Goal: Task Accomplishment & Management: Manage account settings

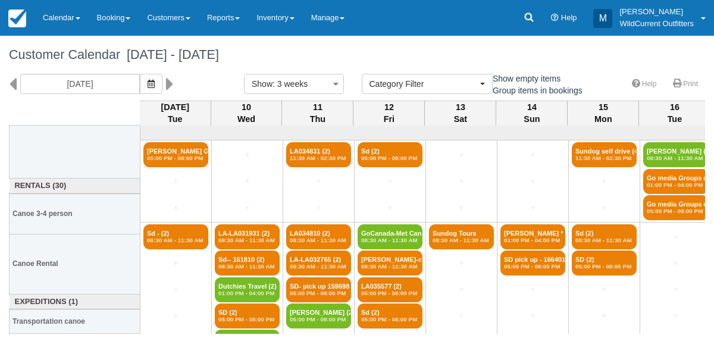
select select
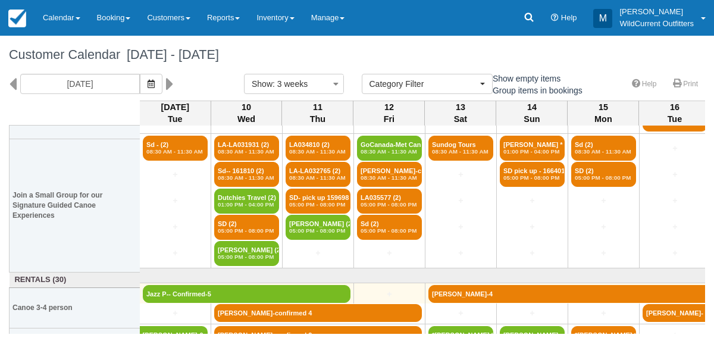
scroll to position [91, 1]
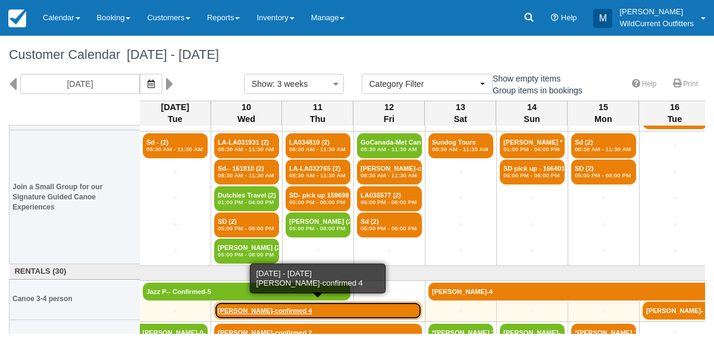
click at [240, 305] on link "[PERSON_NAME]-confirmed 4" at bounding box center [318, 311] width 208 height 18
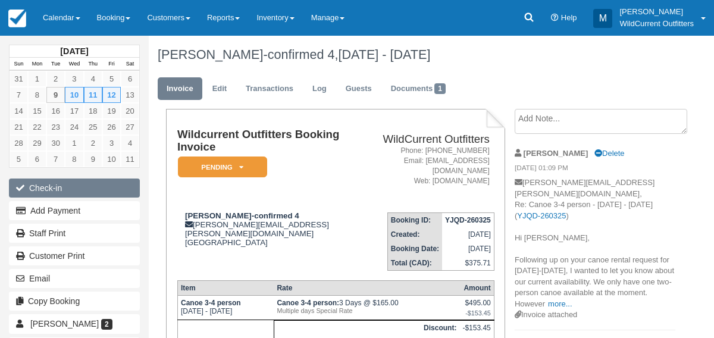
click at [49, 182] on button "Check-in" at bounding box center [74, 188] width 131 height 19
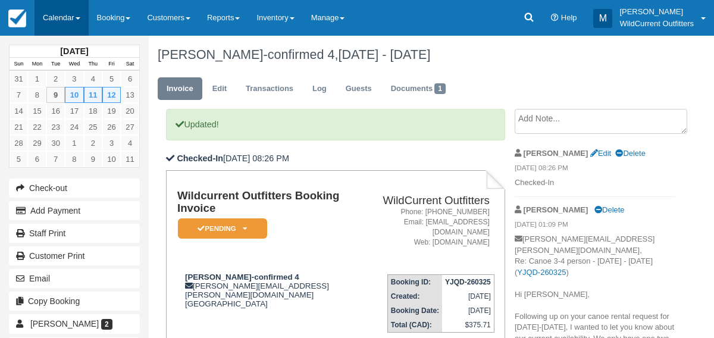
click at [43, 18] on link "Calendar" at bounding box center [62, 18] width 54 height 36
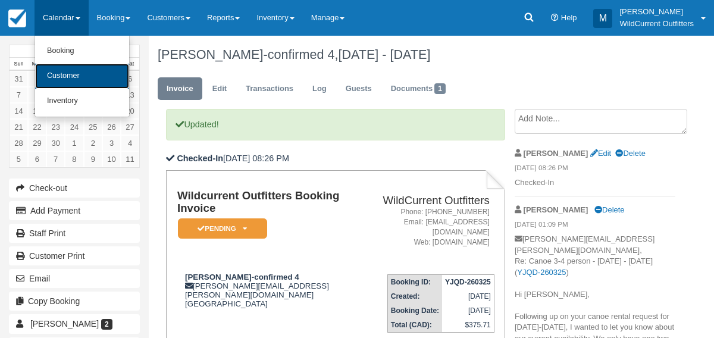
click at [61, 67] on link "Customer" at bounding box center [82, 76] width 94 height 25
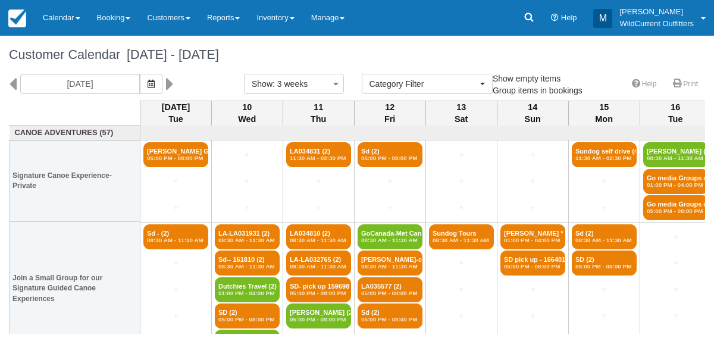
select select
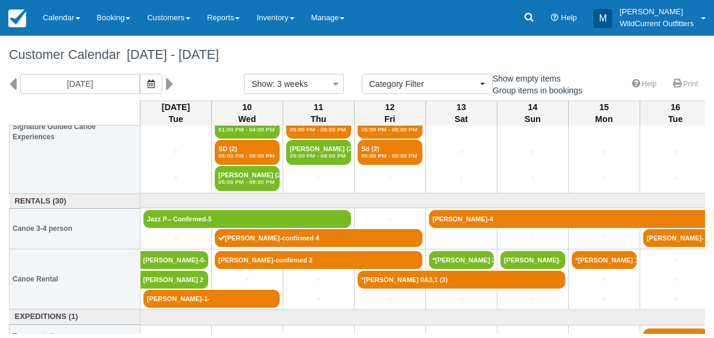
scroll to position [165, 0]
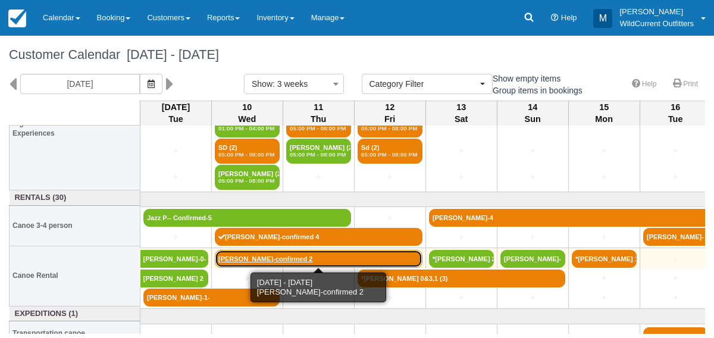
click at [240, 251] on link "[PERSON_NAME]-confirmed 2" at bounding box center [319, 259] width 208 height 18
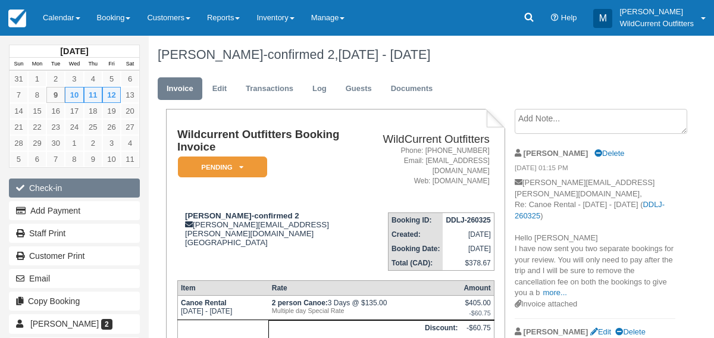
click at [58, 185] on button "Check-in" at bounding box center [74, 188] width 131 height 19
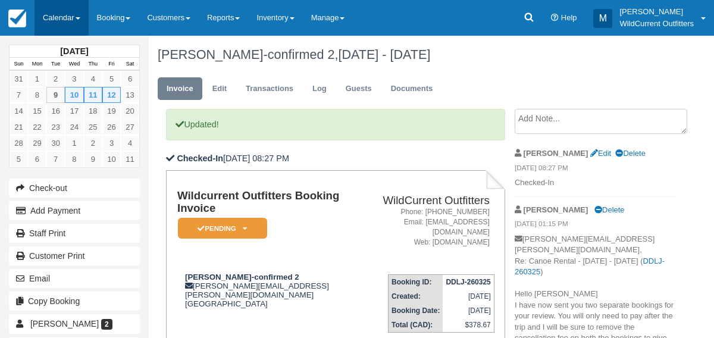
click at [68, 14] on link "Calendar" at bounding box center [62, 18] width 54 height 36
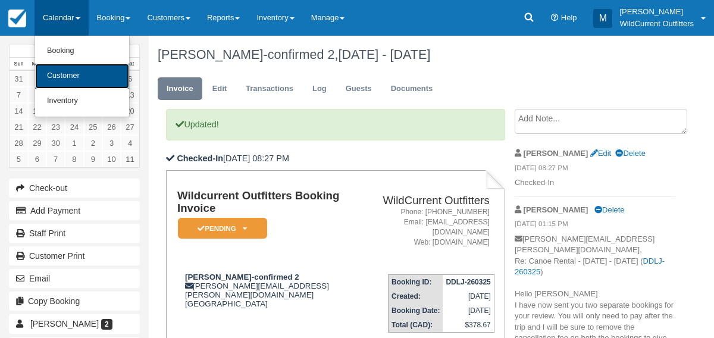
click at [67, 68] on link "Customer" at bounding box center [82, 76] width 94 height 25
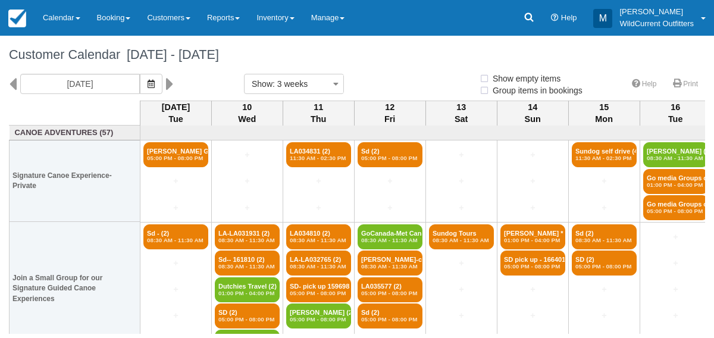
select select
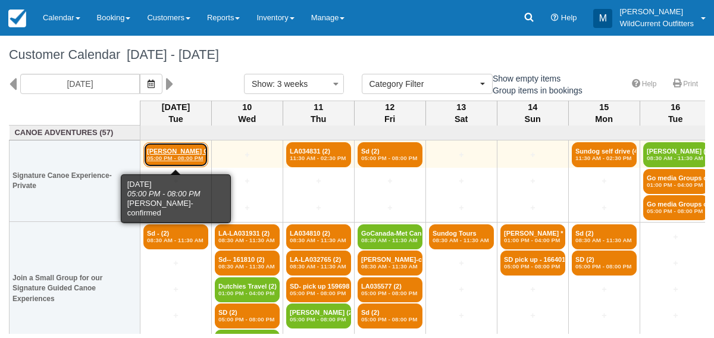
click at [159, 154] on link "[PERSON_NAME] Garden- con (4) 05:00 PM - 08:00 PM" at bounding box center [175, 154] width 65 height 25
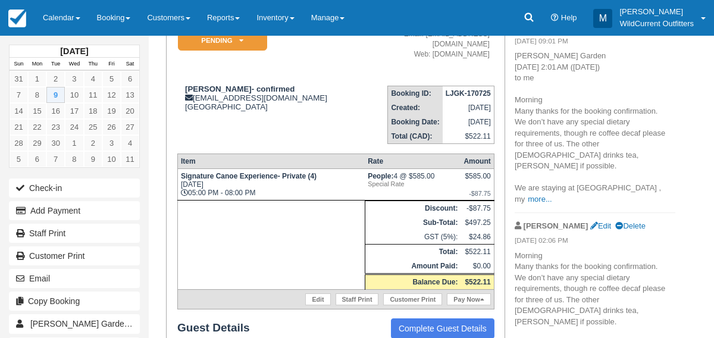
scroll to position [129, 0]
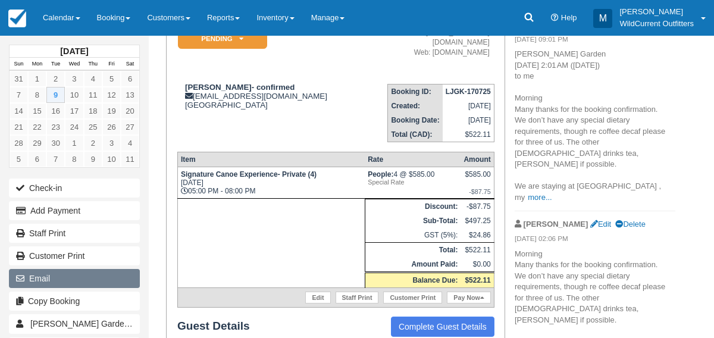
click at [77, 269] on button "Email" at bounding box center [74, 278] width 131 height 19
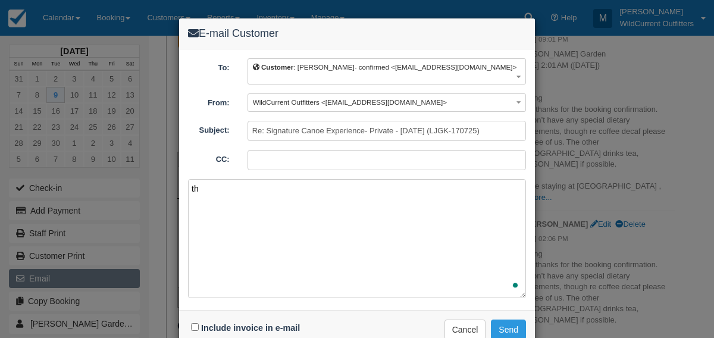
type textarea "t"
type textarea "R"
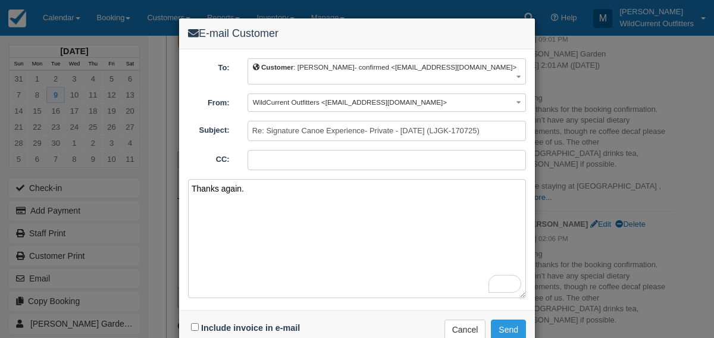
type textarea "Thanks again."
click at [193, 323] on input "Include invoice in e-mail" at bounding box center [195, 327] width 8 height 8
checkbox input "true"
click at [497, 320] on button "Send" at bounding box center [508, 330] width 35 height 20
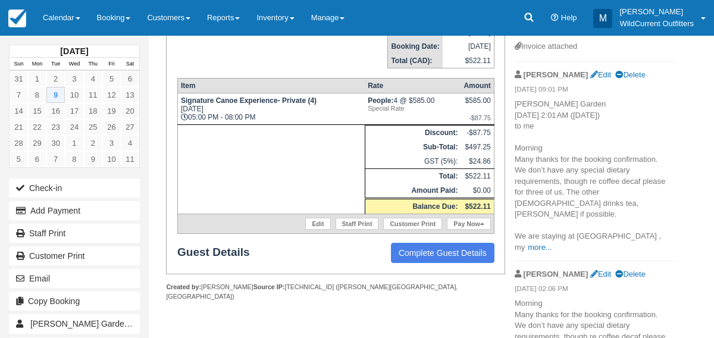
scroll to position [222, 0]
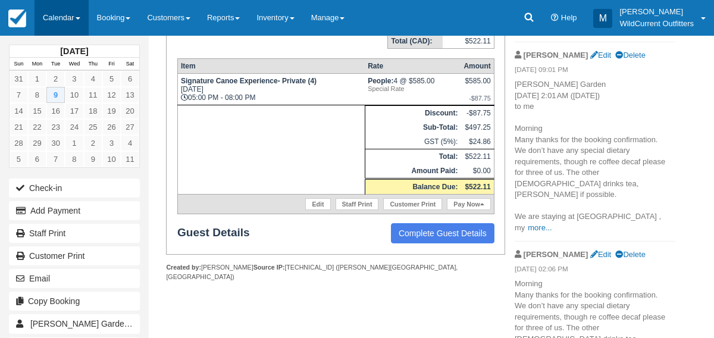
click at [62, 14] on link "Calendar" at bounding box center [62, 18] width 54 height 36
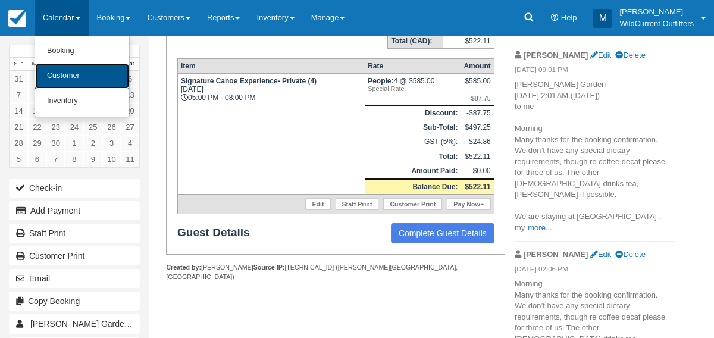
click at [77, 82] on link "Customer" at bounding box center [82, 76] width 94 height 25
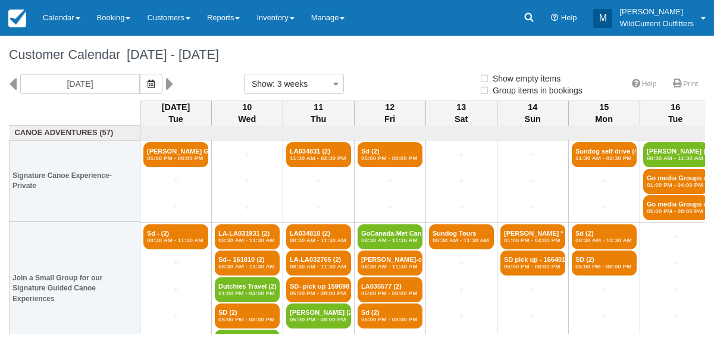
select select
